Goal: Task Accomplishment & Management: Use online tool/utility

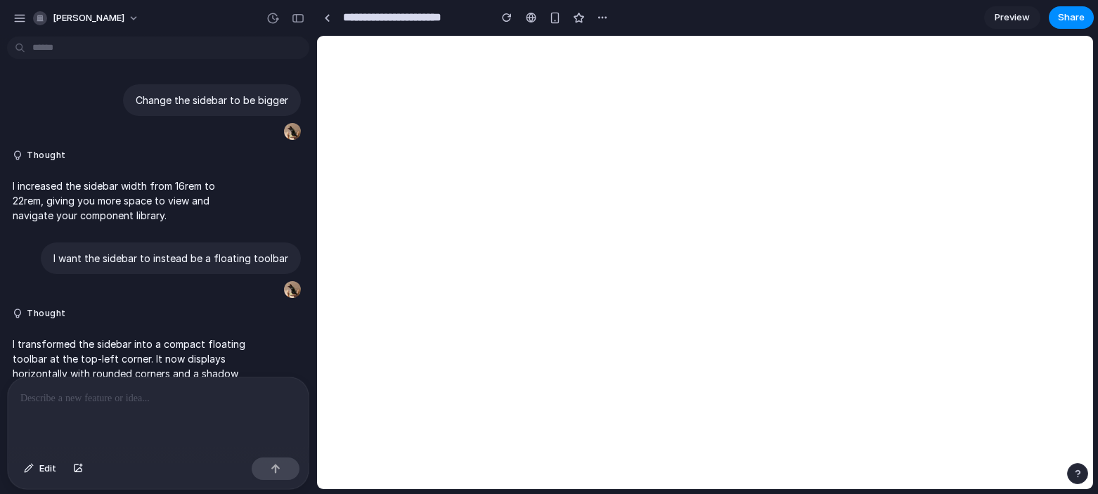
scroll to position [63, 0]
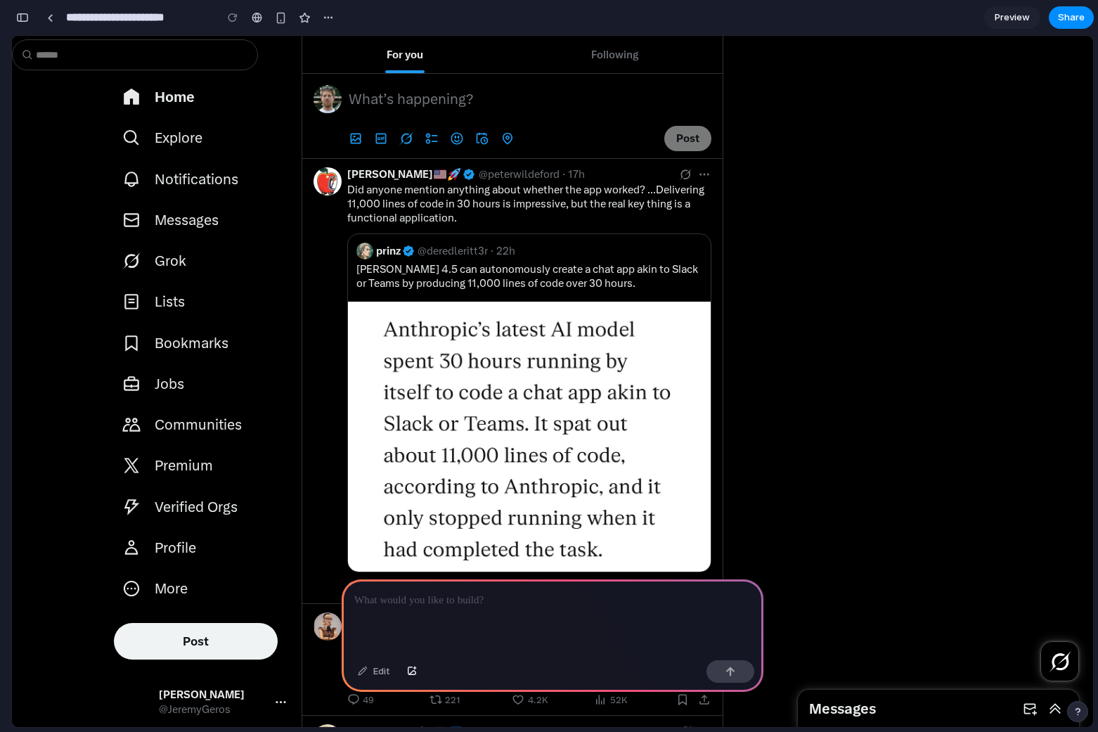
click at [372, 605] on p at bounding box center [552, 600] width 397 height 17
click at [156, 102] on span "Home" at bounding box center [175, 97] width 40 height 17
click at [330, 18] on div "button" at bounding box center [328, 17] width 11 height 11
click at [330, 18] on div "Duplicate Delete" at bounding box center [549, 366] width 1098 height 732
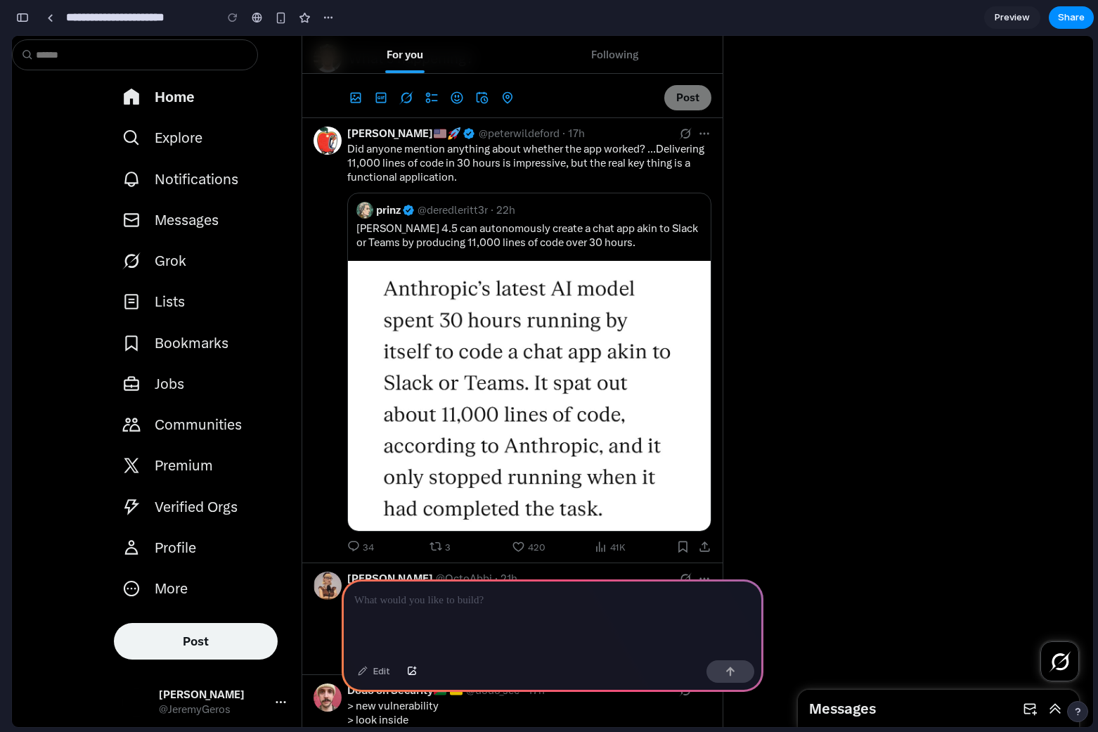
click at [555, 610] on div at bounding box center [553, 616] width 422 height 75
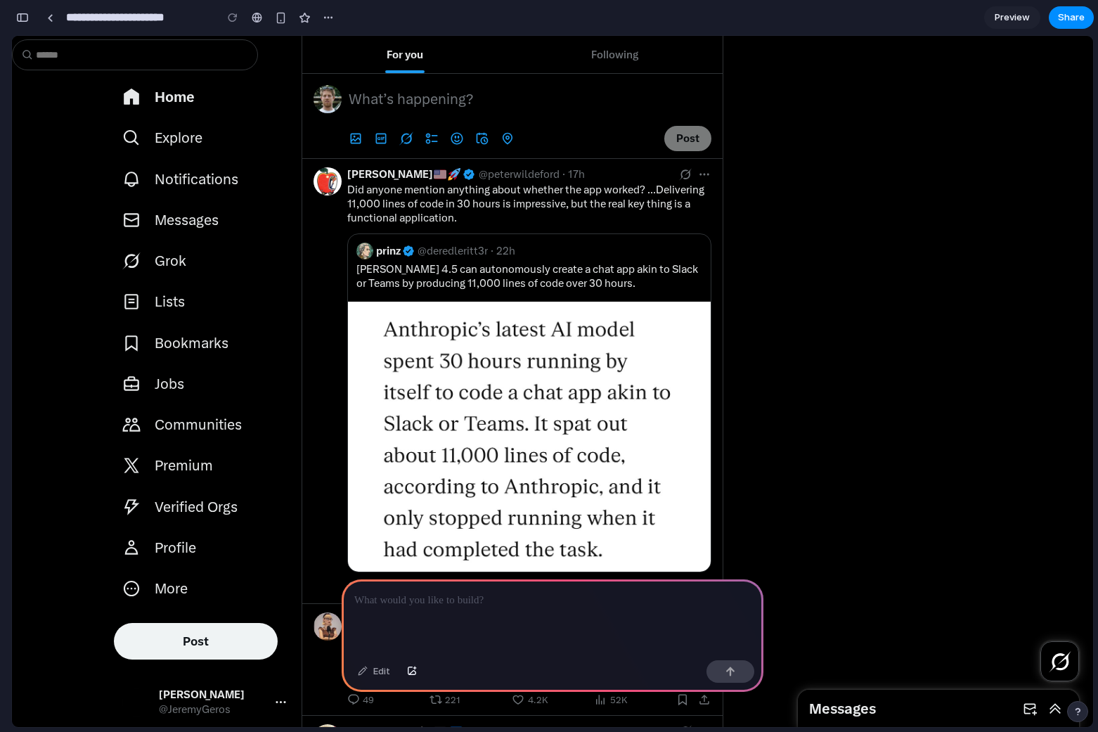
click at [418, 607] on p at bounding box center [552, 600] width 397 height 17
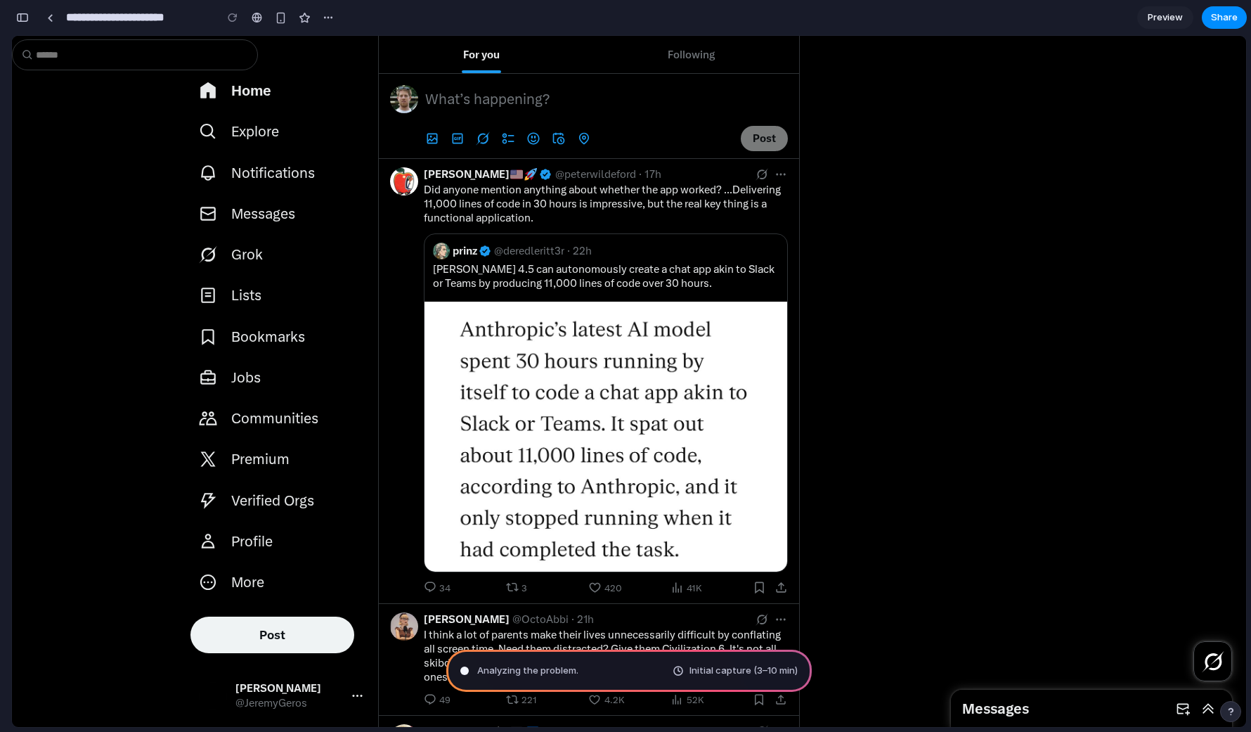
click at [678, 65] on div "Following" at bounding box center [691, 55] width 47 height 37
click at [539, 247] on span "@deredleritt3r" at bounding box center [529, 251] width 70 height 13
click at [531, 198] on span "Did anyone mention anything about whether the app worked? ...Delivering 11,000 …" at bounding box center [603, 204] width 359 height 41
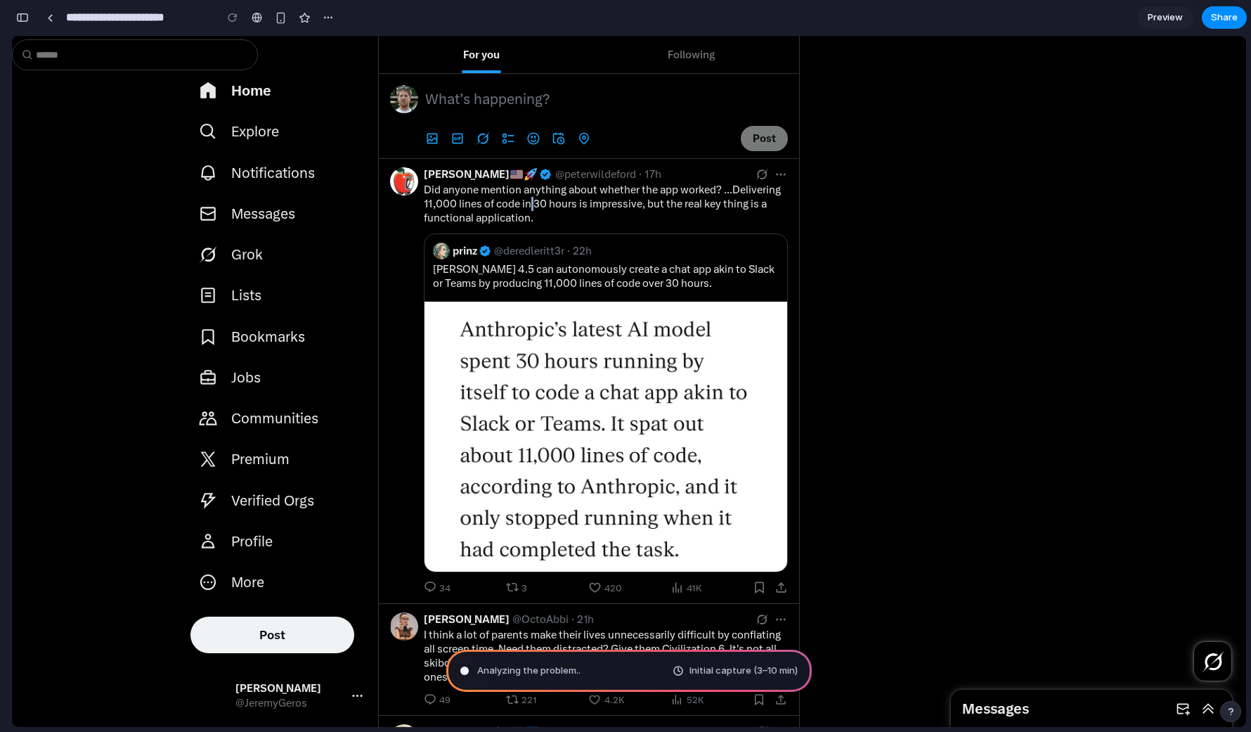
click at [531, 198] on span "Did anyone mention anything about whether the app worked? ...Delivering 11,000 …" at bounding box center [603, 204] width 359 height 41
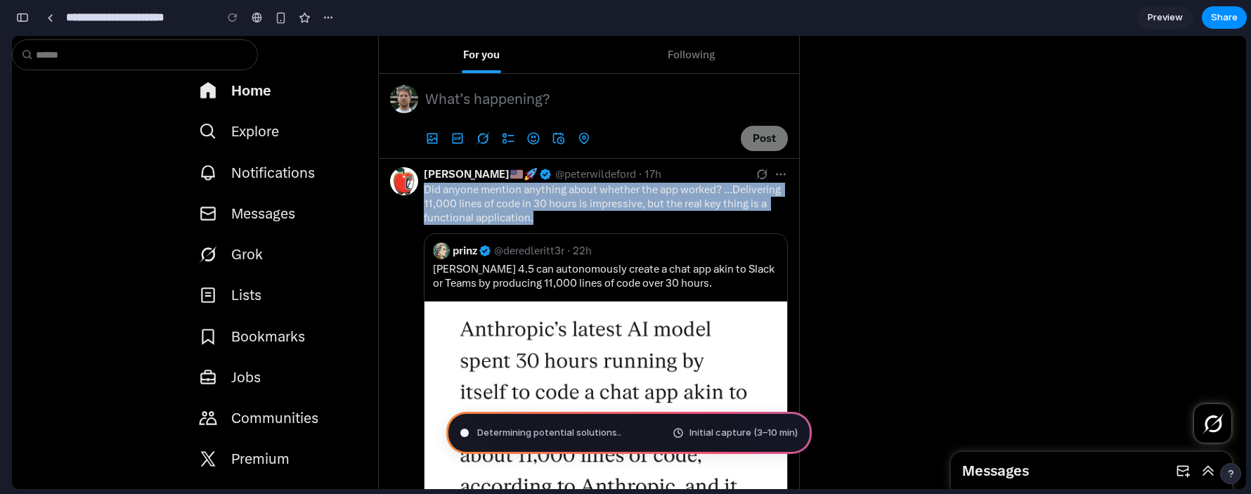
click at [259, 143] on div "Explore" at bounding box center [245, 131] width 108 height 35
click at [251, 127] on span "Explore" at bounding box center [255, 131] width 48 height 17
click at [290, 176] on span "Notifications" at bounding box center [273, 173] width 84 height 17
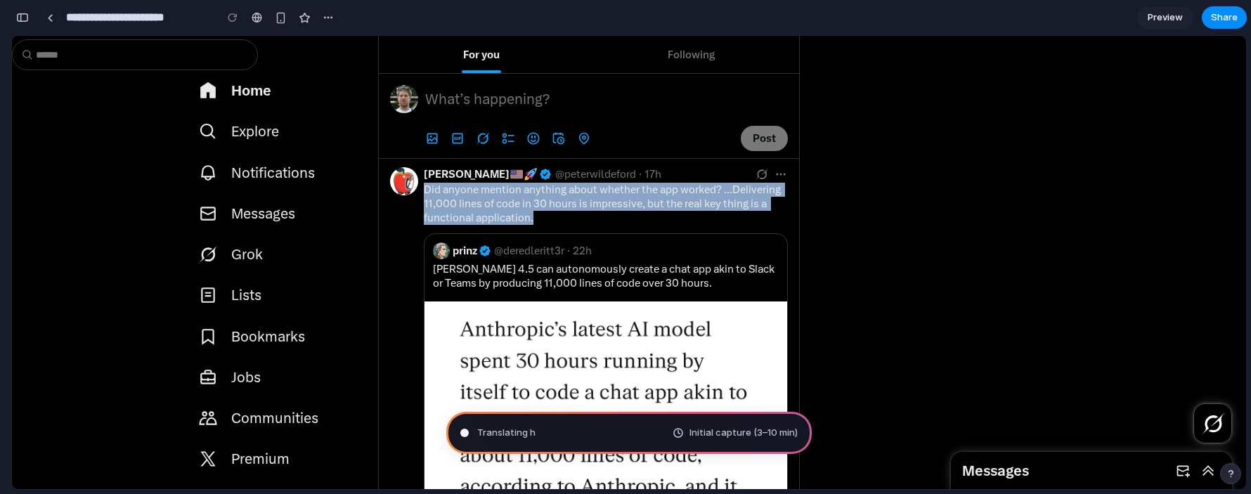
click at [708, 278] on div "Claude Sonnet 4.5 can autonomously create a chat app akin to Slack or Teams by …" at bounding box center [606, 276] width 346 height 28
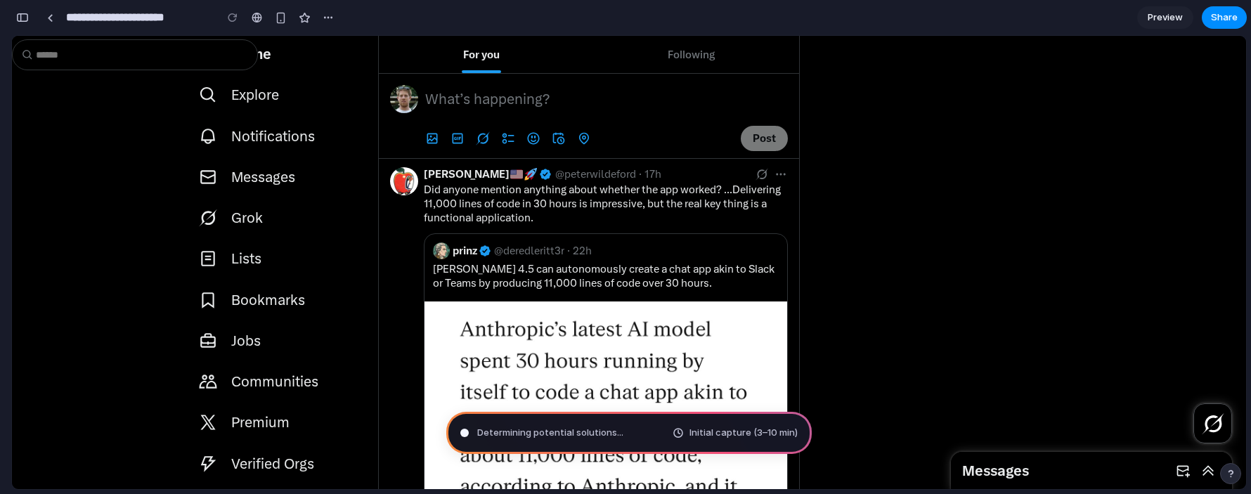
click at [626, 247] on div at bounding box center [626, 247] width 0 height 0
click at [49, 16] on div at bounding box center [50, 18] width 6 height 8
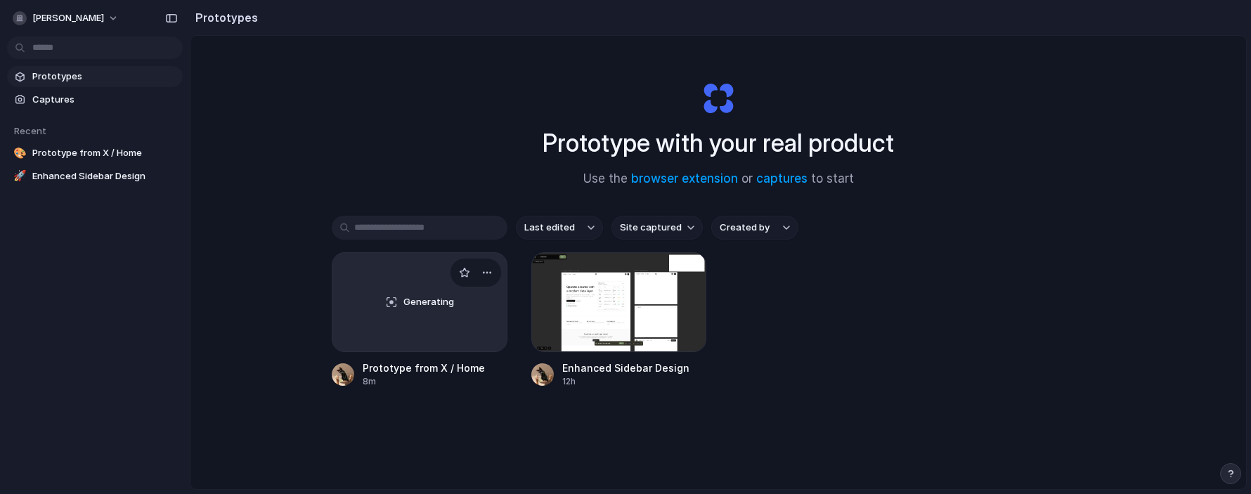
click at [392, 305] on div "Generating" at bounding box center [420, 302] width 174 height 98
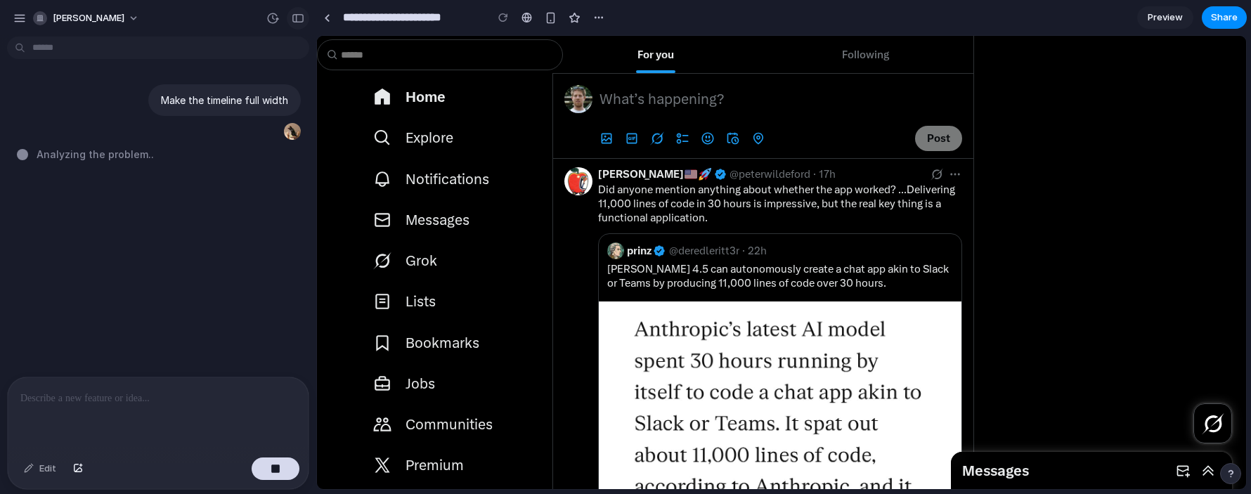
click at [295, 18] on div "button" at bounding box center [298, 18] width 13 height 10
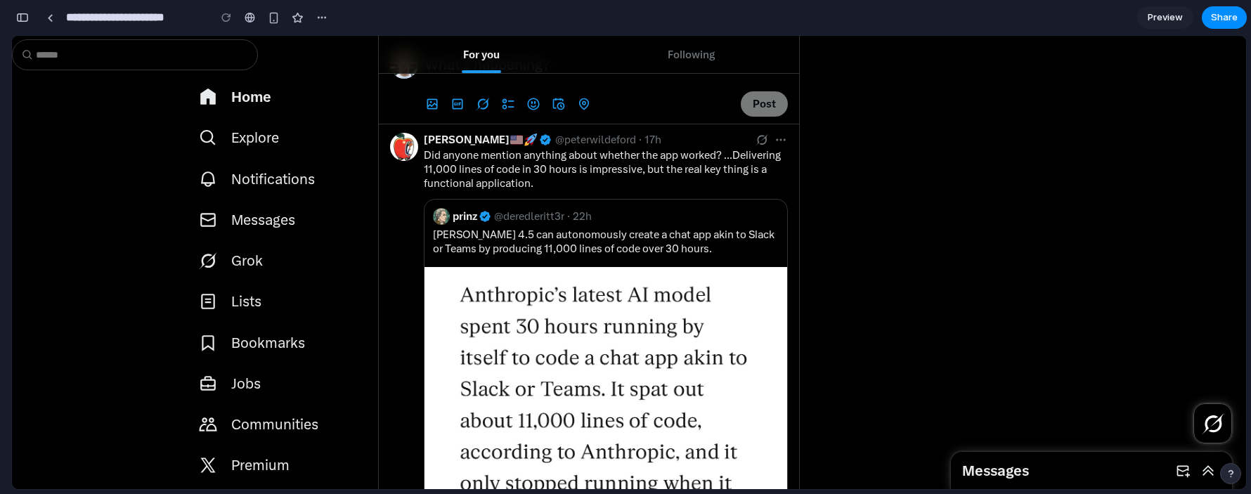
scroll to position [33, 0]
click at [552, 309] on img "Image" at bounding box center [606, 404] width 363 height 270
click at [53, 14] on link at bounding box center [49, 17] width 21 height 21
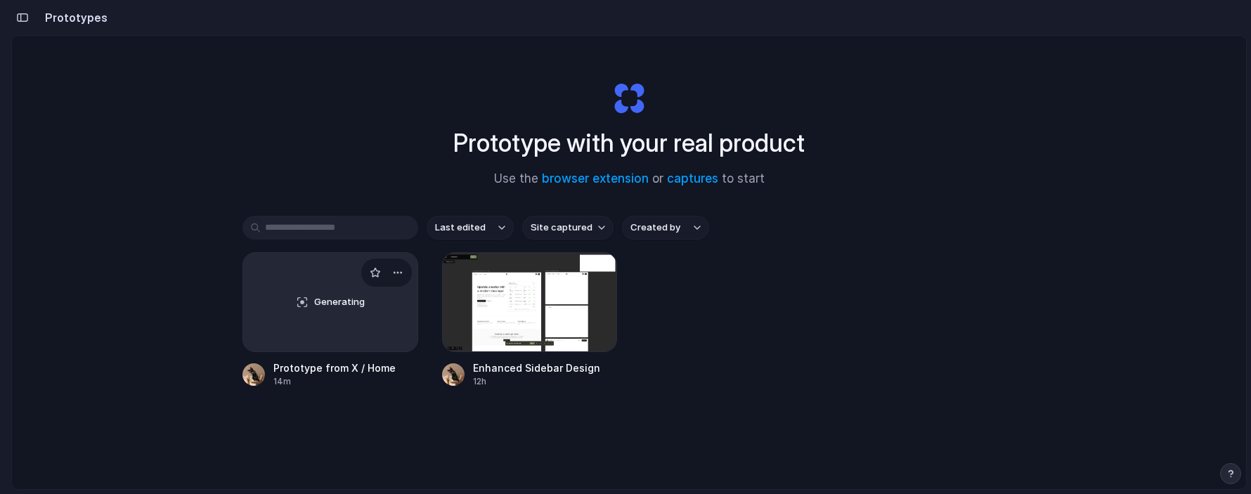
click at [310, 268] on div "Generating" at bounding box center [330, 302] width 174 height 98
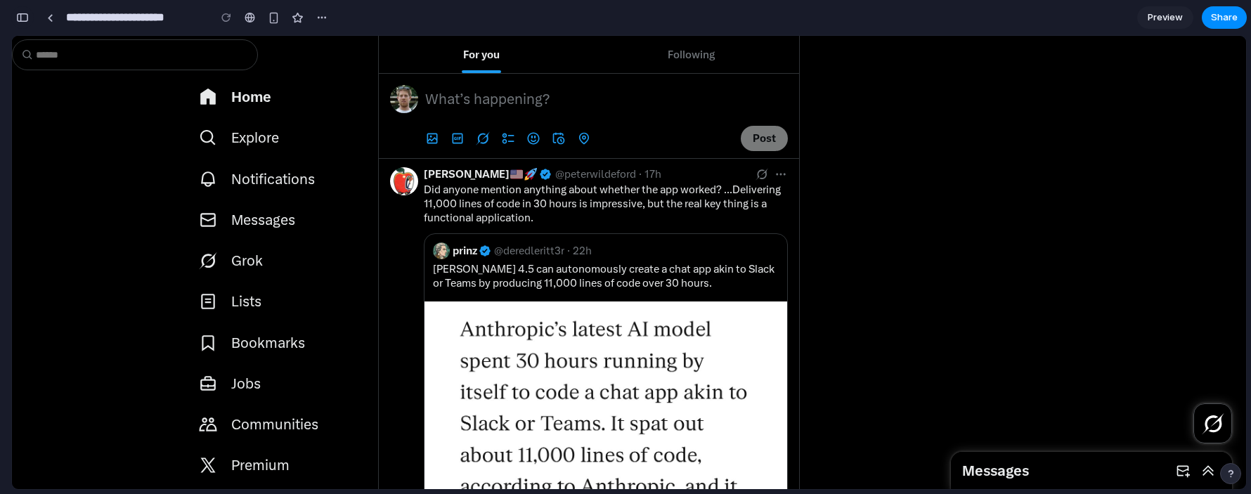
click at [25, 13] on div "button" at bounding box center [22, 18] width 13 height 10
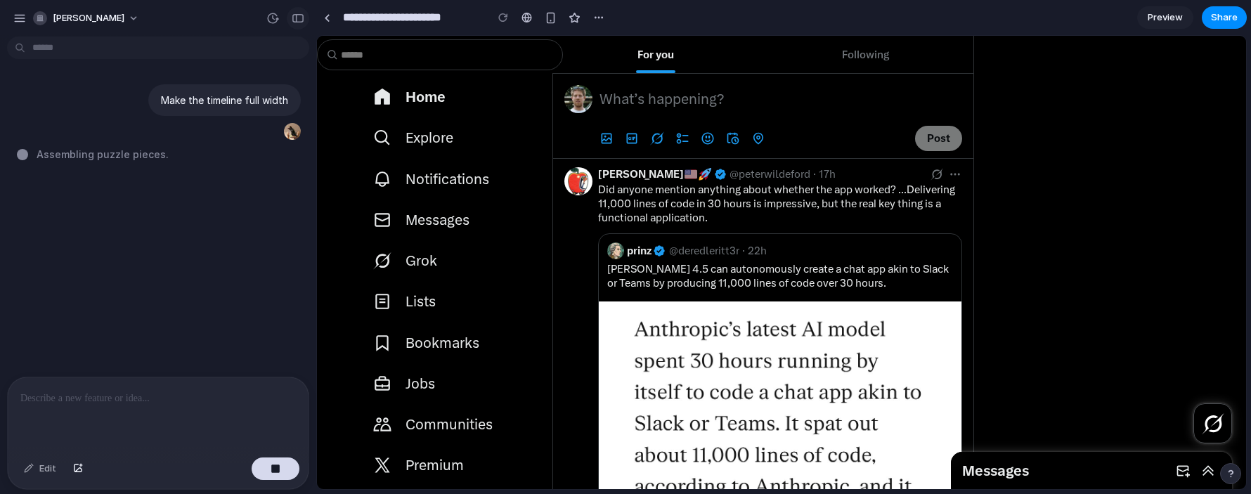
type input "**********"
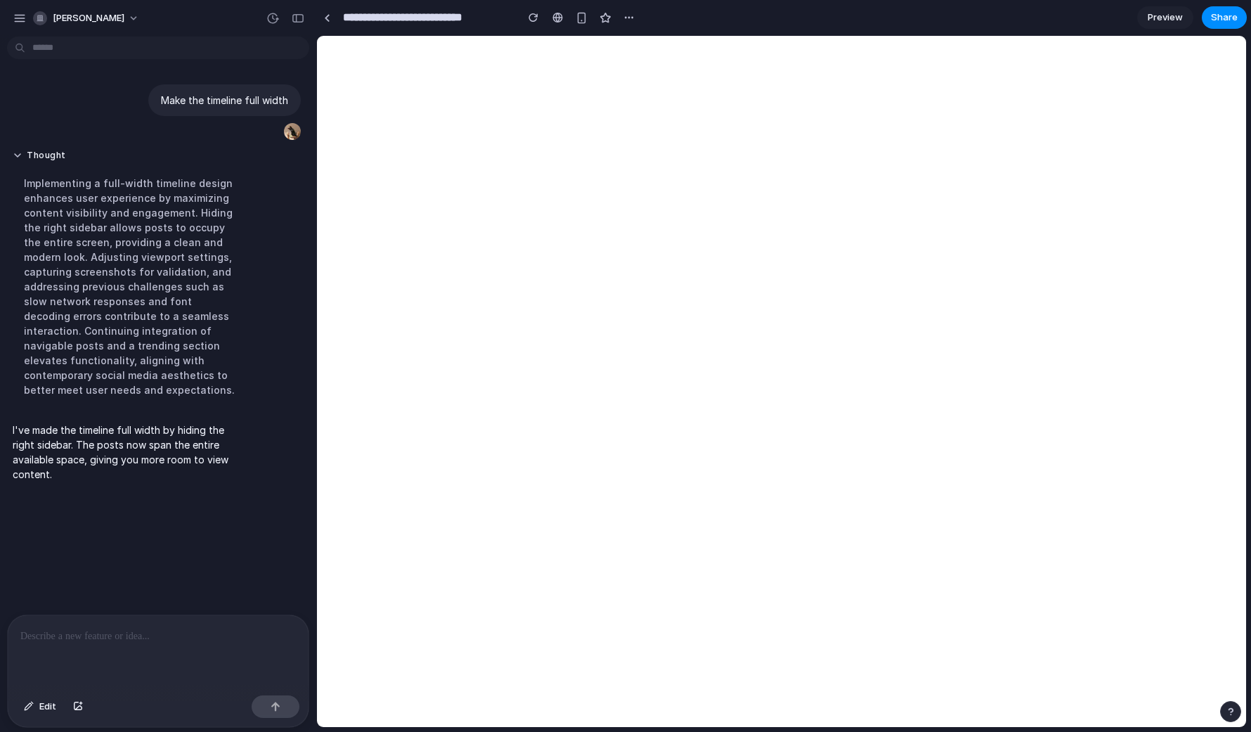
click at [129, 449] on p "I've made the timeline full width by hiding the right sidebar. The posts now sp…" at bounding box center [130, 452] width 235 height 59
click at [160, 449] on p "I've made the timeline full width by hiding the right sidebar. The posts now sp…" at bounding box center [130, 452] width 235 height 59
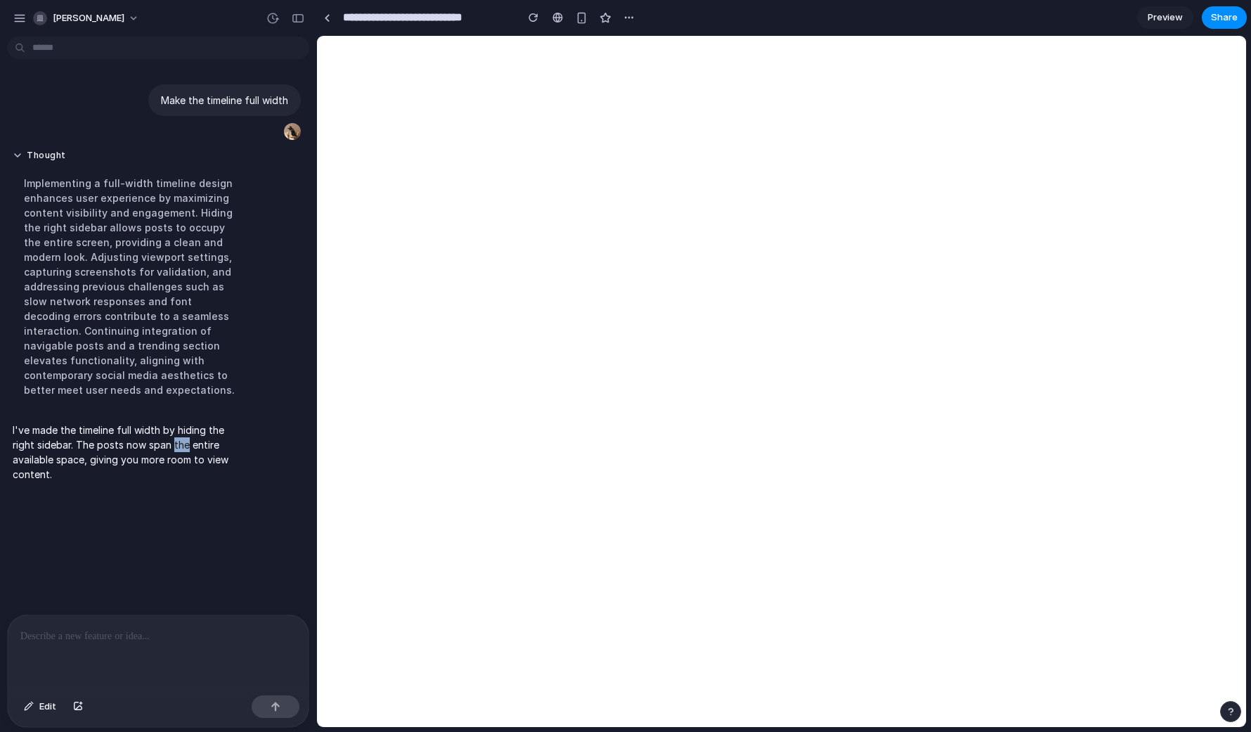
click at [160, 449] on p "I've made the timeline full width by hiding the right sidebar. The posts now sp…" at bounding box center [130, 452] width 235 height 59
click at [302, 15] on div "button" at bounding box center [298, 18] width 13 height 10
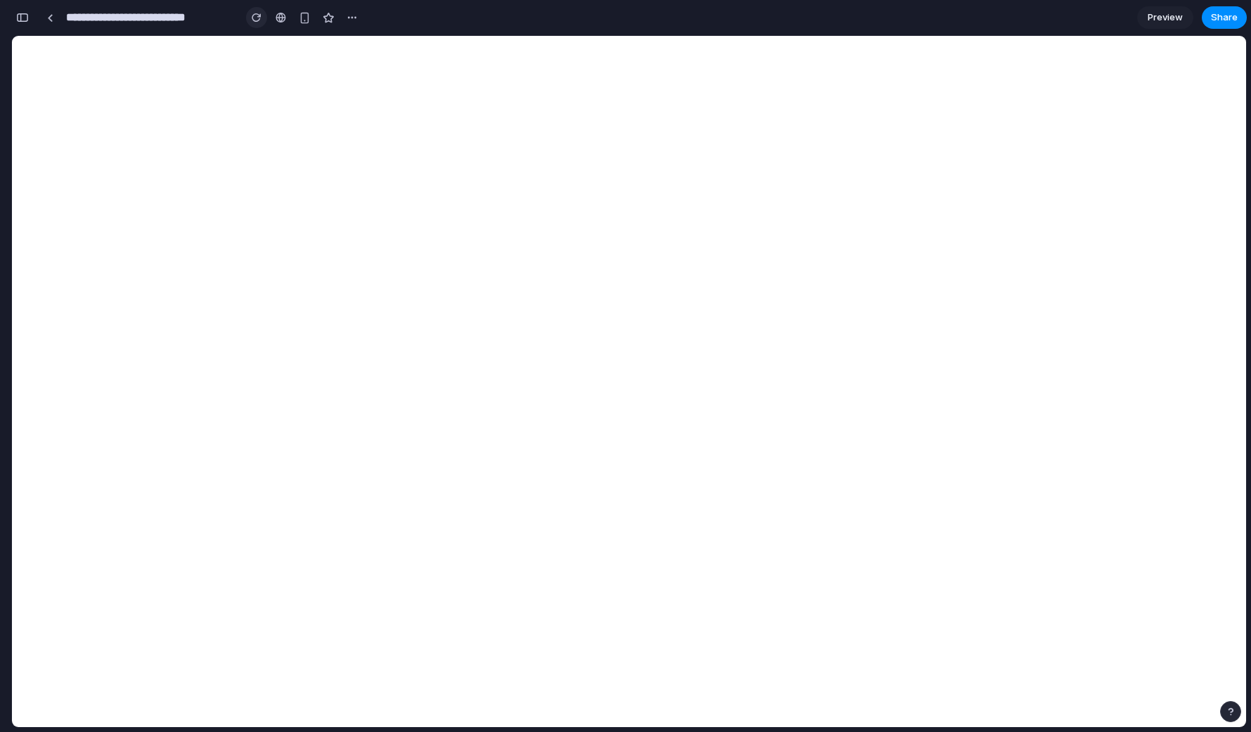
click at [250, 20] on button "button" at bounding box center [256, 17] width 21 height 21
click at [48, 23] on link at bounding box center [49, 17] width 21 height 21
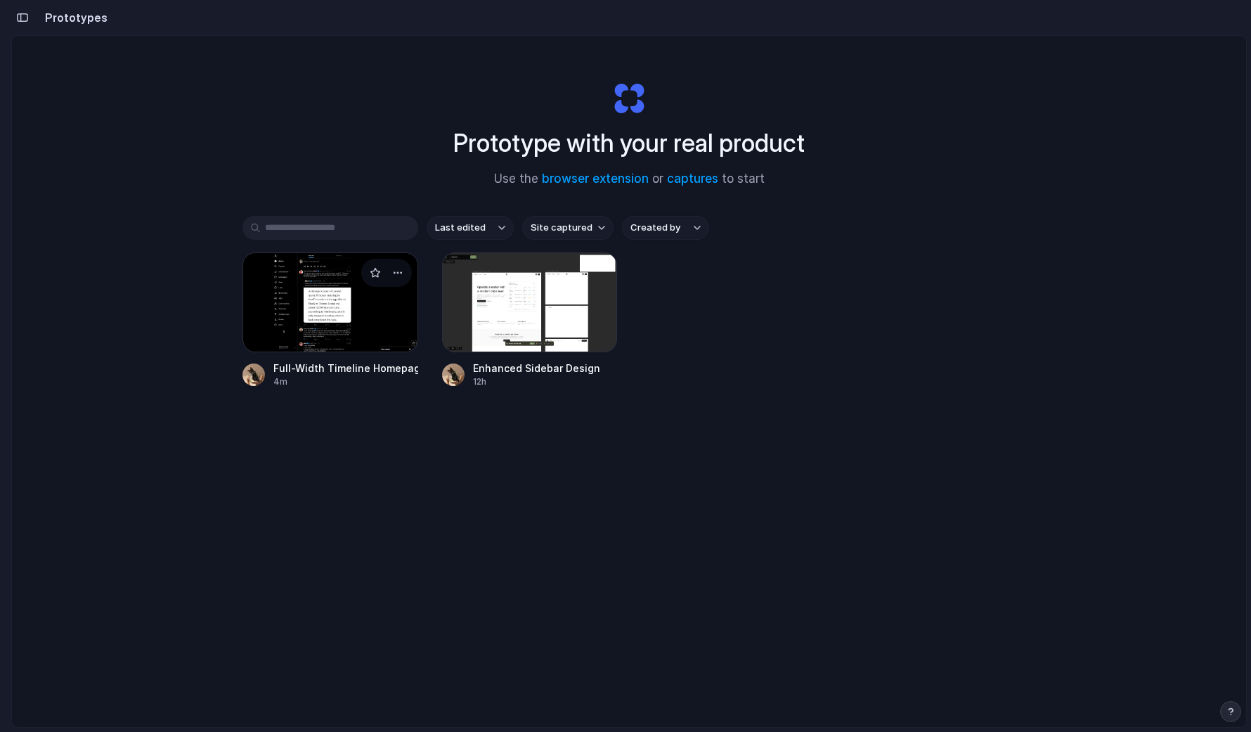
click at [265, 284] on div at bounding box center [331, 302] width 176 height 100
